Goal: Transaction & Acquisition: Purchase product/service

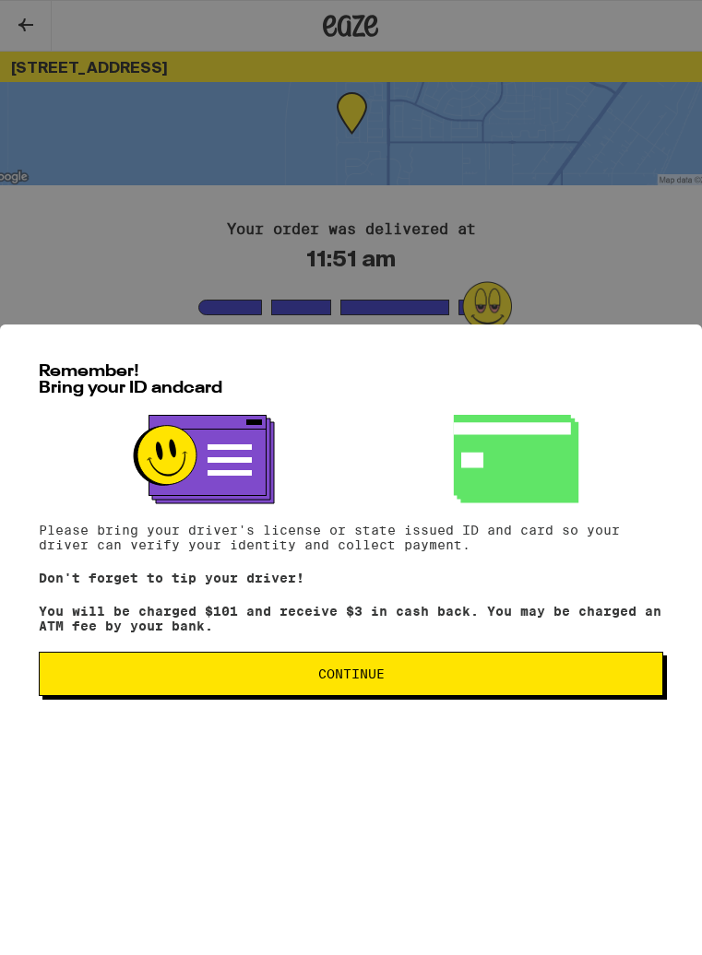
click at [408, 679] on button "Continue" at bounding box center [351, 674] width 624 height 44
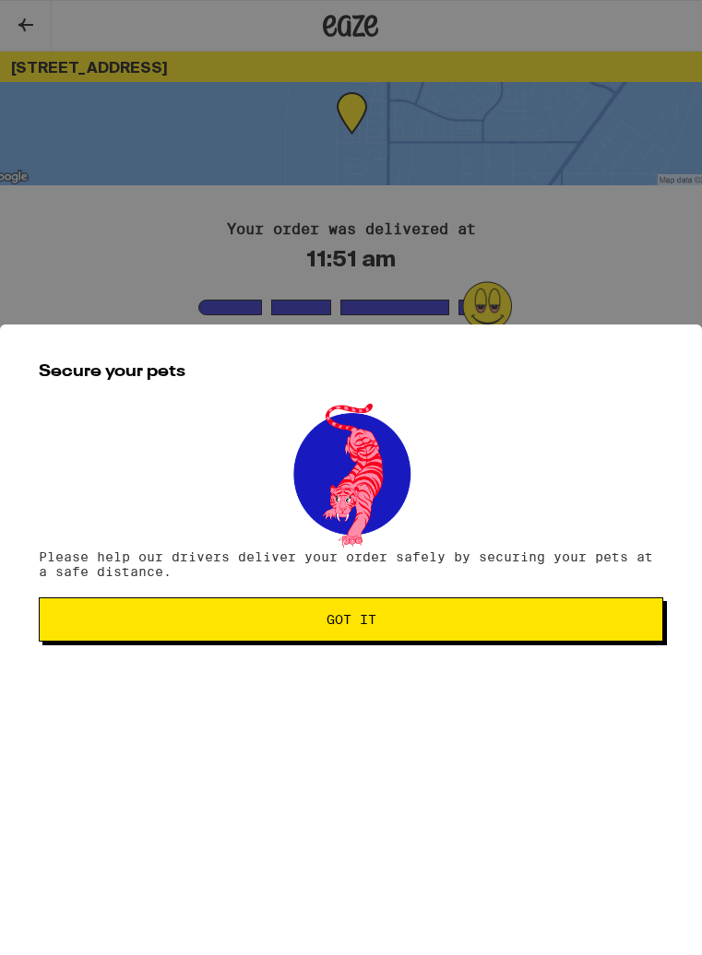
click at [426, 624] on span "Got it" at bounding box center [350, 619] width 593 height 13
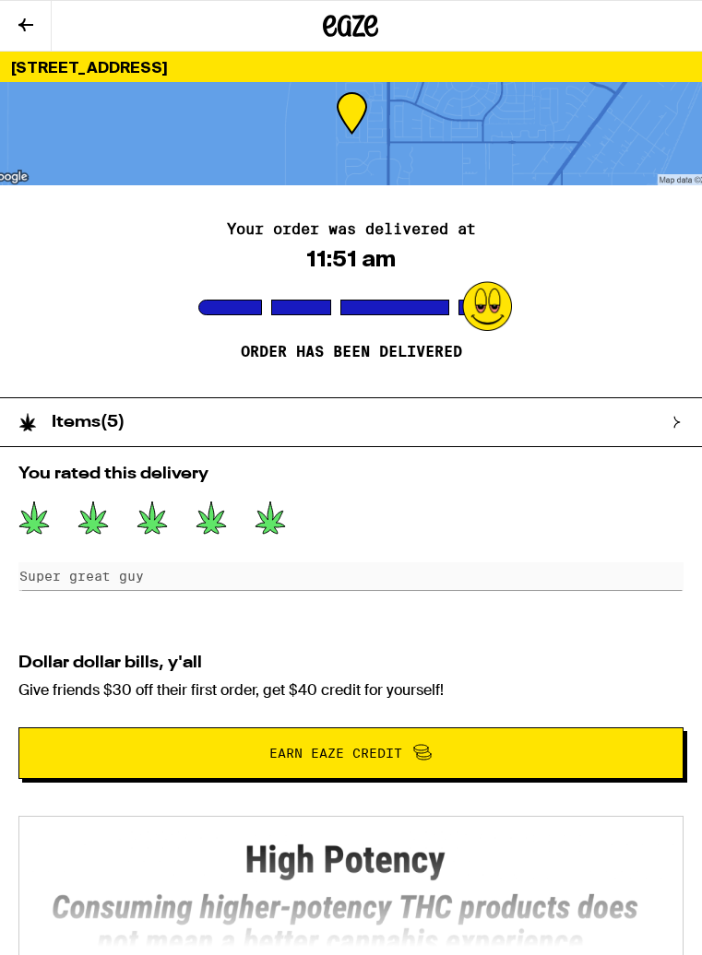
click at [347, 34] on icon at bounding box center [351, 26] width 28 height 22
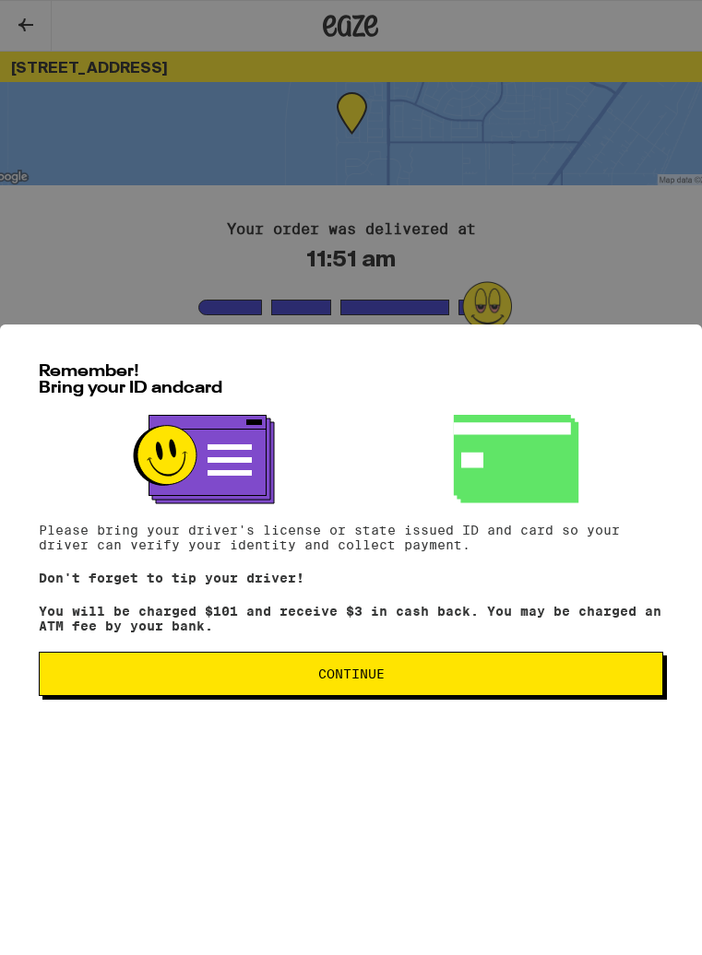
click at [401, 679] on button "Continue" at bounding box center [351, 674] width 624 height 44
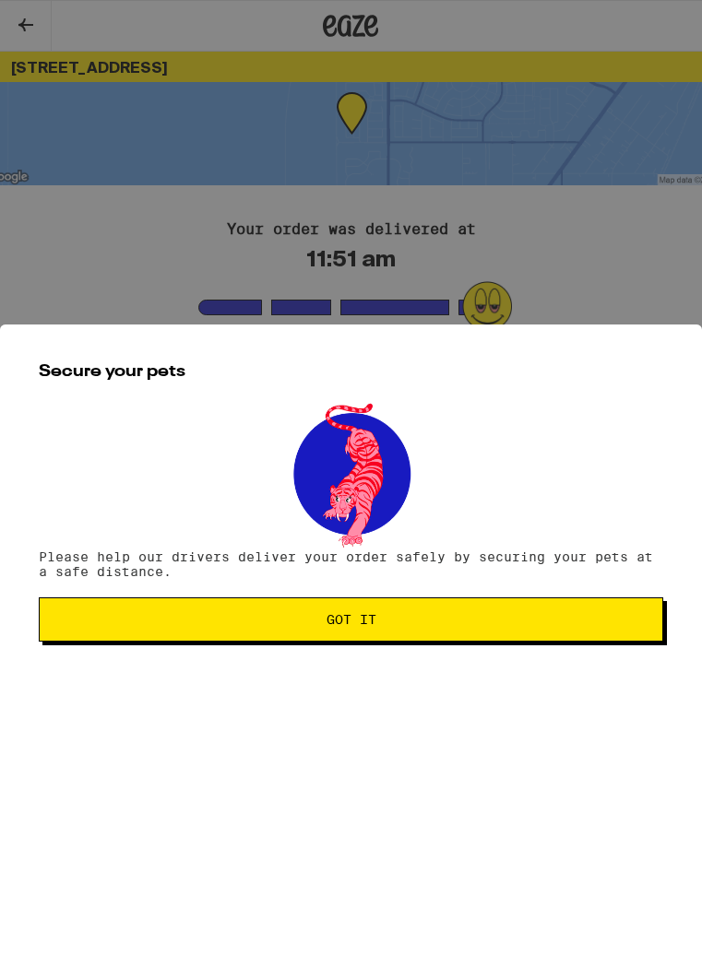
click at [405, 642] on button "Got it" at bounding box center [351, 619] width 624 height 44
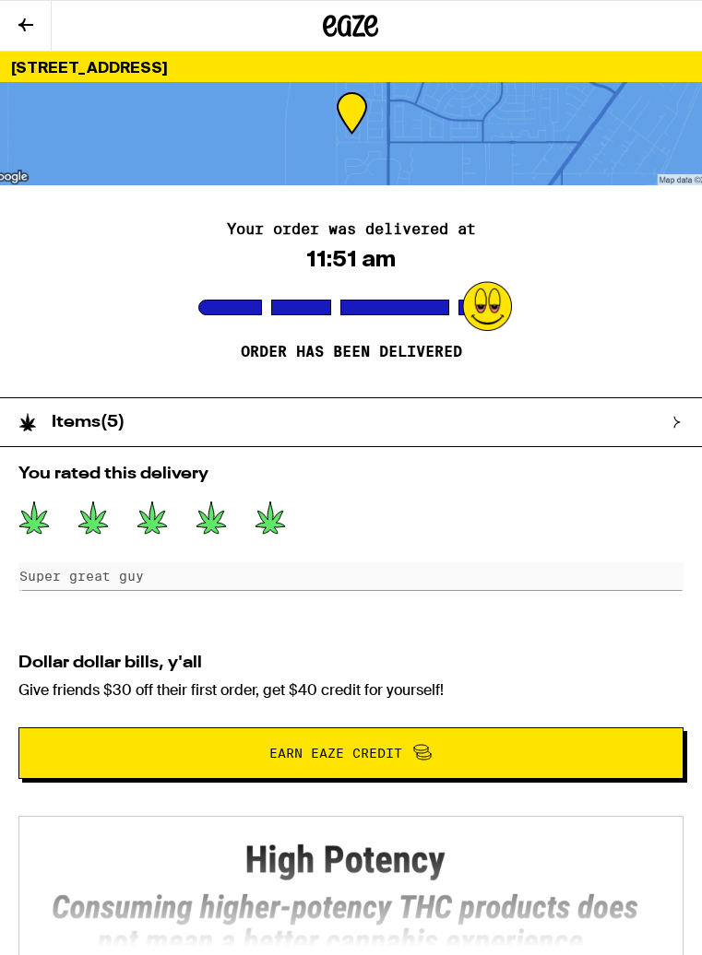
click at [353, 24] on icon at bounding box center [350, 25] width 55 height 33
